Goal: Find specific page/section: Find specific page/section

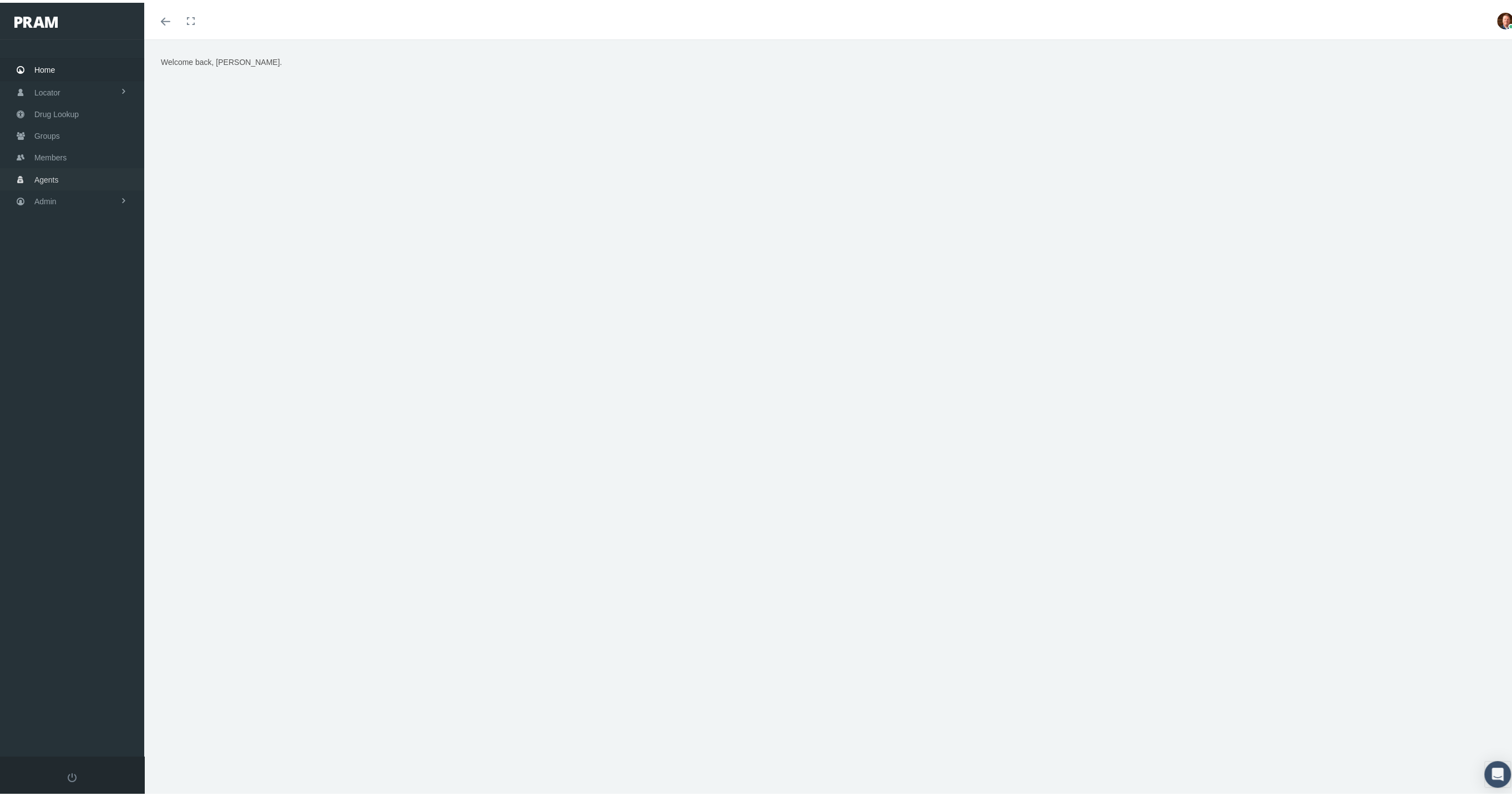
click at [44, 176] on span "Agents" at bounding box center [46, 177] width 24 height 21
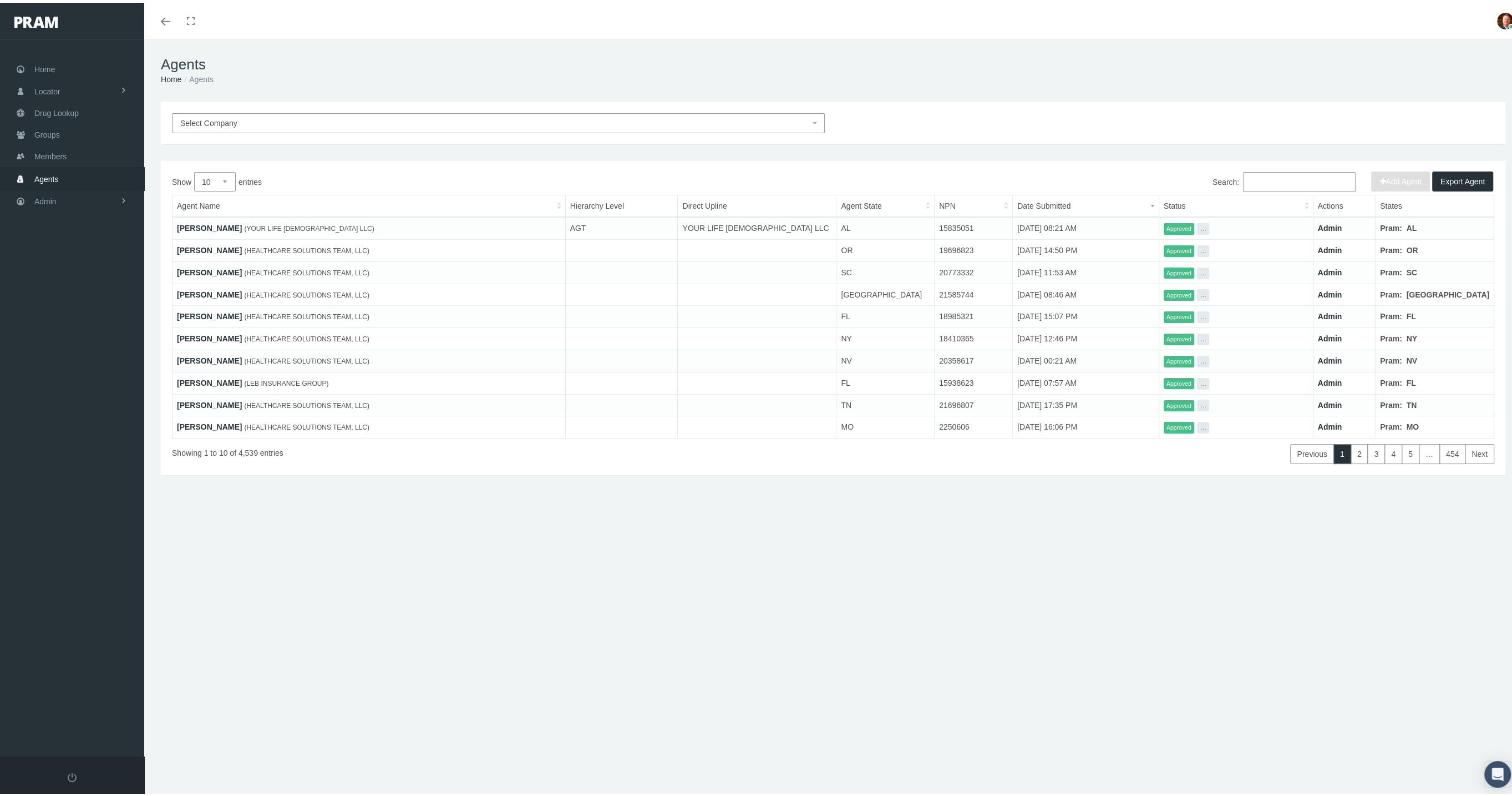
paste input "Wayne Fleischman"
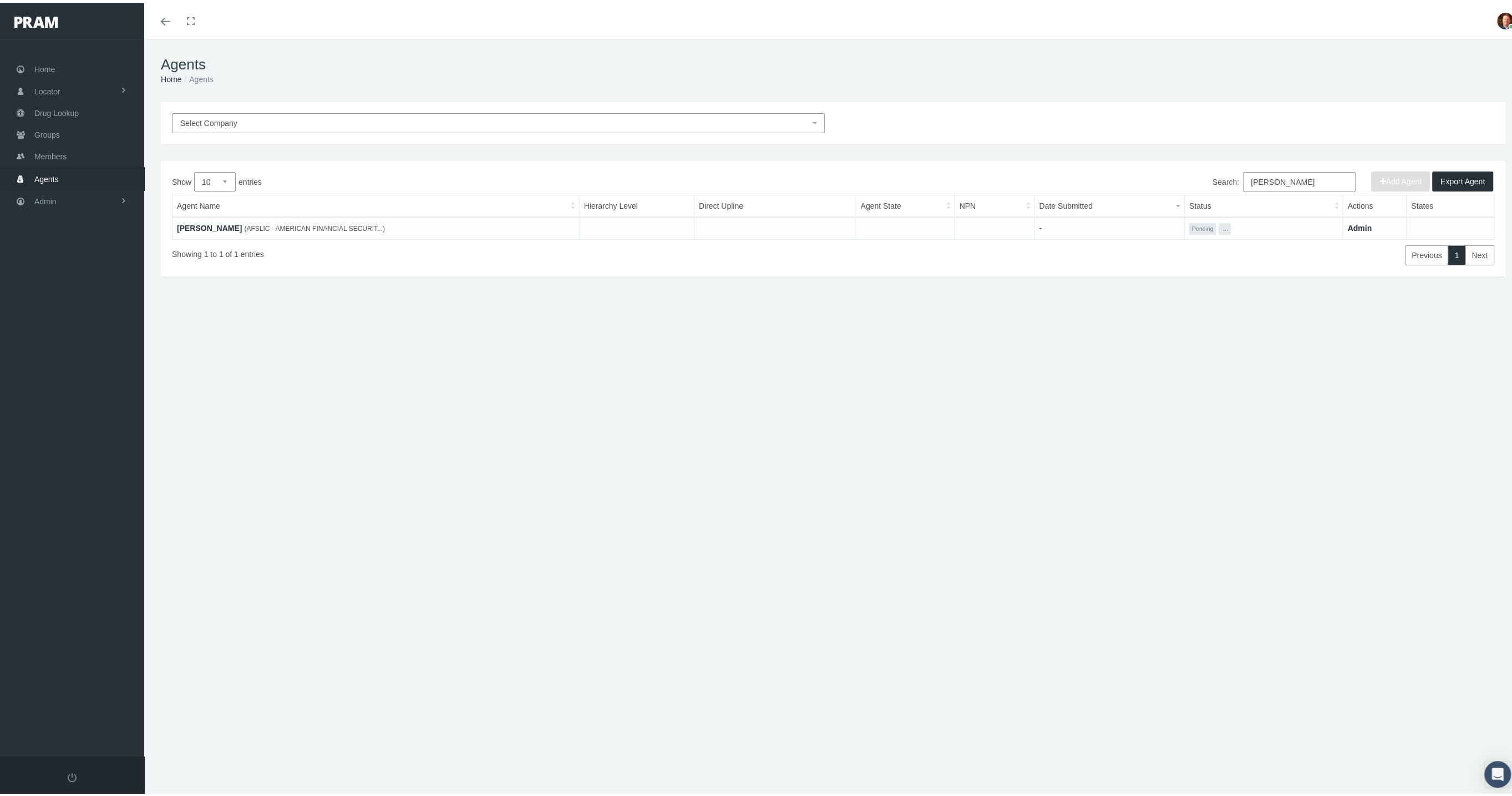
type input "Wayne Fleischman"
click at [227, 224] on link "Wayne Fleischman" at bounding box center [209, 225] width 65 height 9
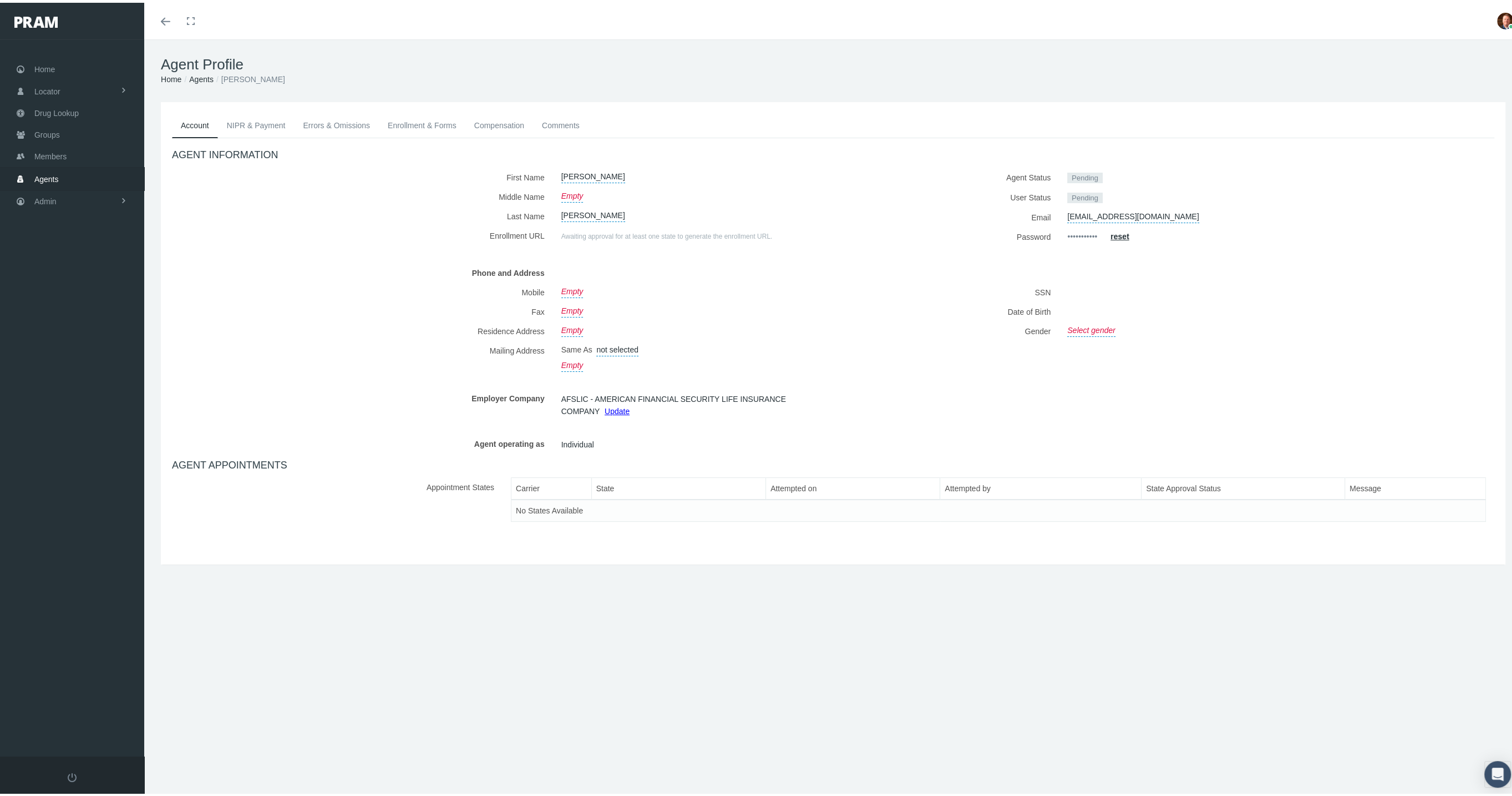
click at [434, 124] on link "Enrollment & Forms" at bounding box center [422, 122] width 87 height 24
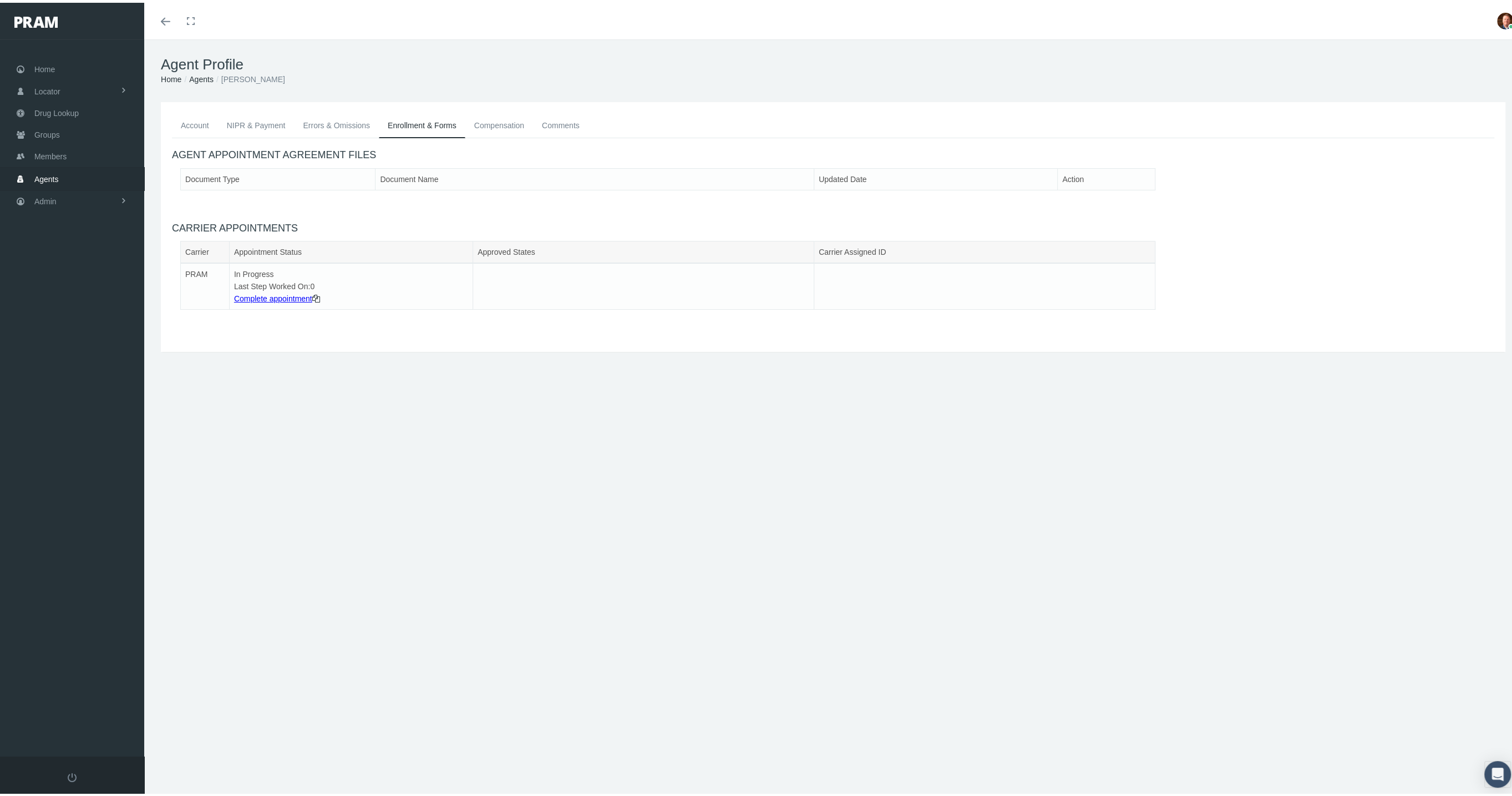
click at [240, 127] on link "NIPR & Payment" at bounding box center [256, 122] width 76 height 24
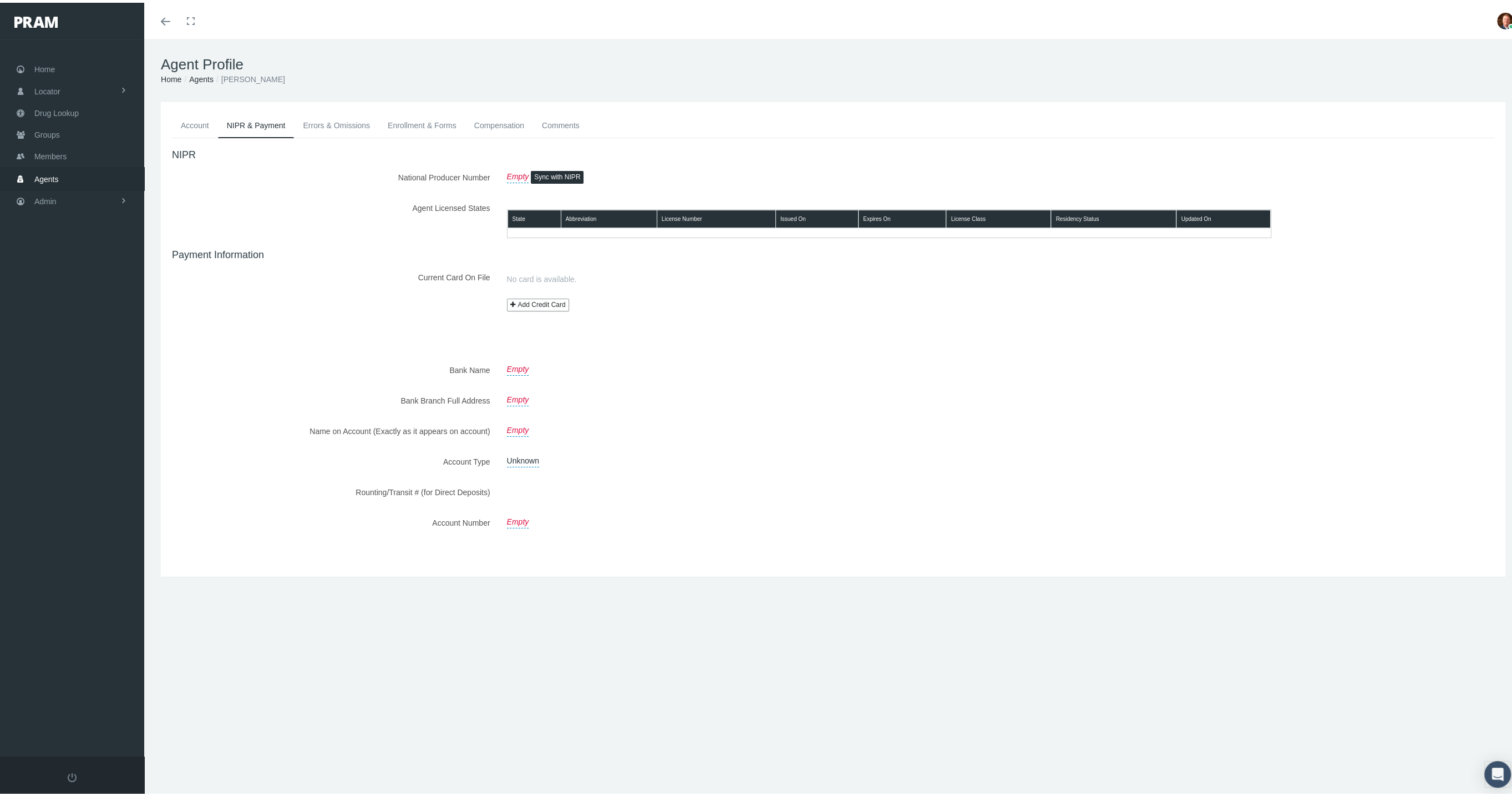
click at [188, 120] on link "Account" at bounding box center [195, 122] width 46 height 24
